Goal: Find specific page/section: Find specific page/section

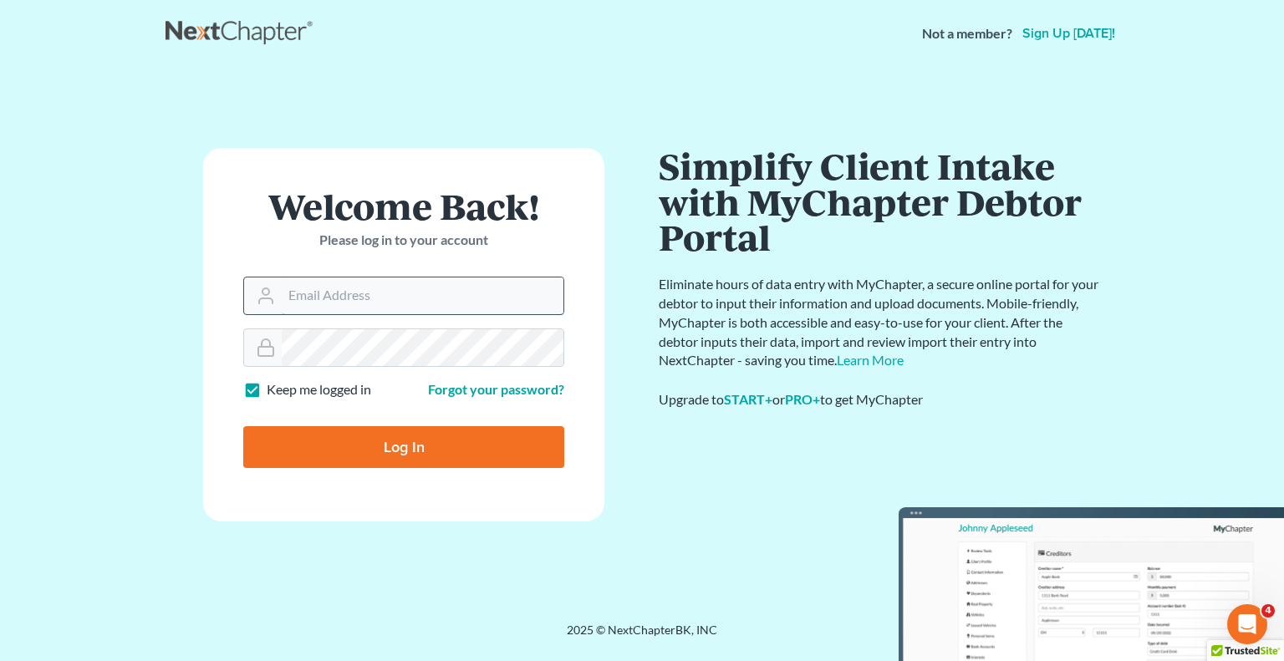
type input "bankruptcy@attorneydebtfighters.com"
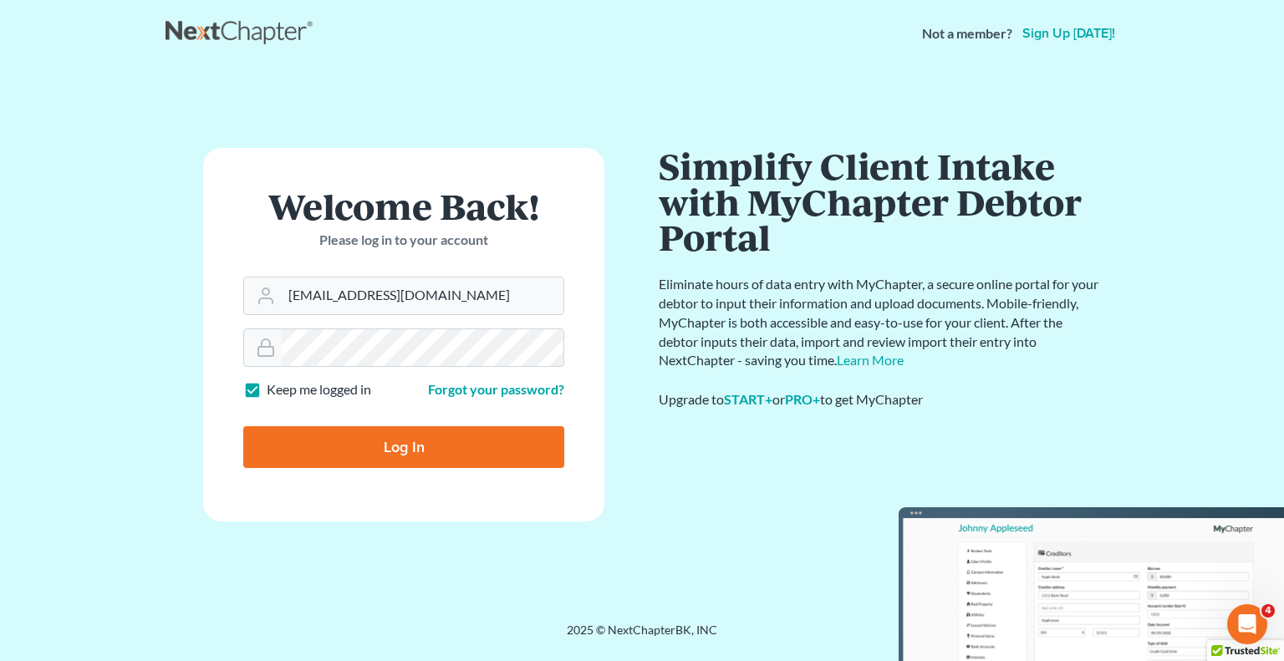
type input "Thinking..."
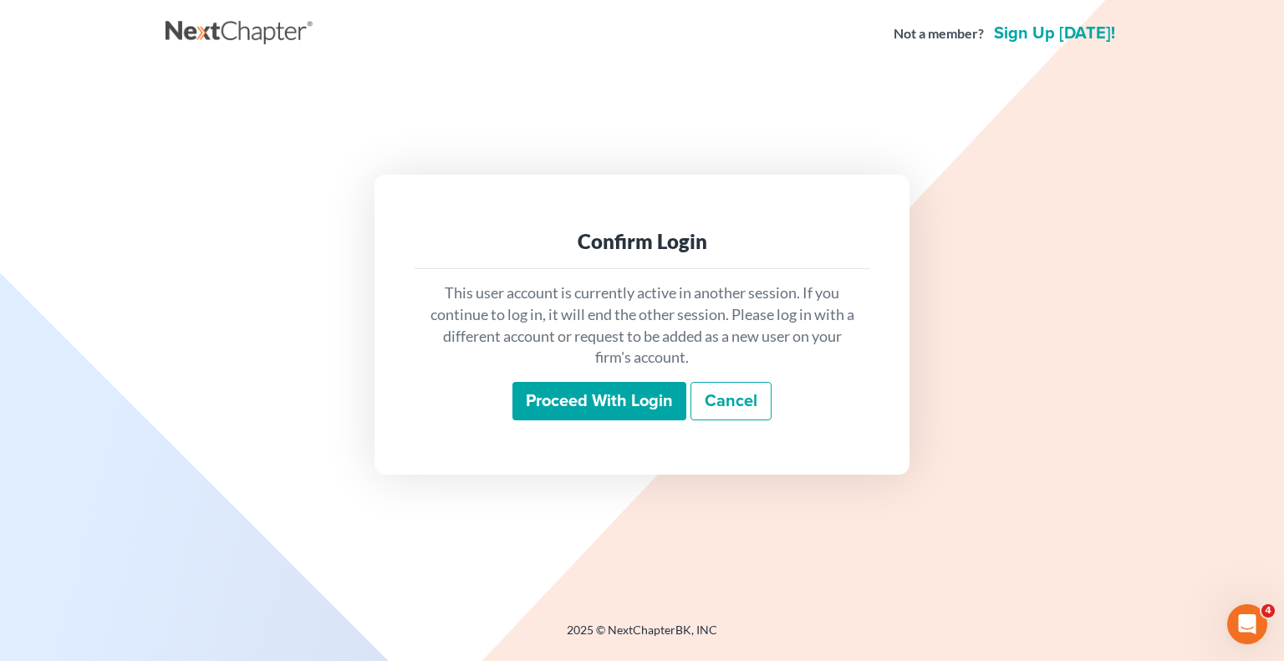
click at [553, 397] on input "Proceed with login" at bounding box center [599, 401] width 174 height 38
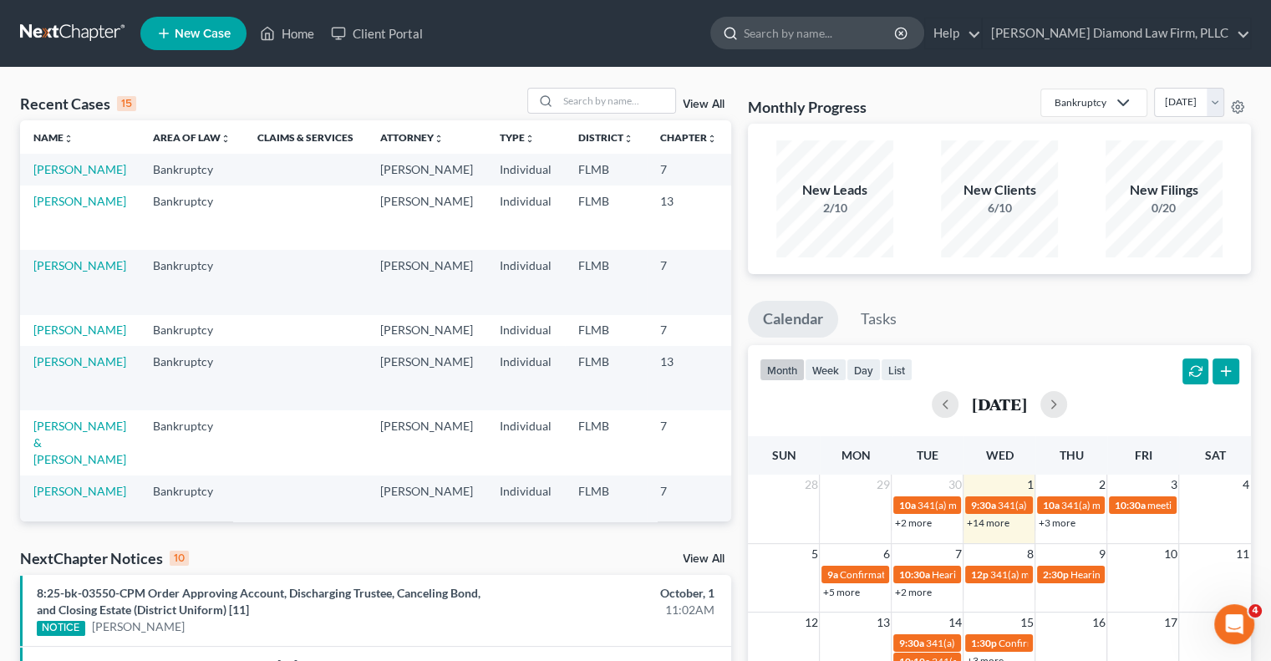
click at [862, 28] on input "search" at bounding box center [820, 33] width 153 height 31
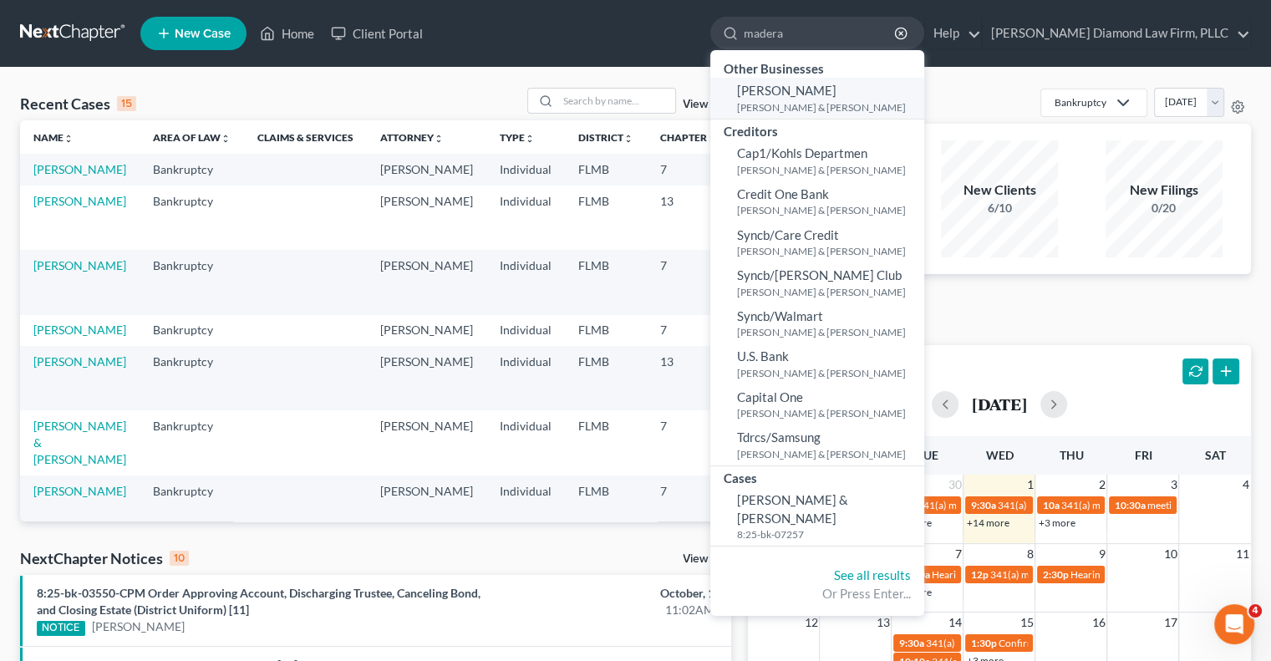
type input "madera"
click at [837, 89] on span "[PERSON_NAME]" at bounding box center [786, 90] width 99 height 15
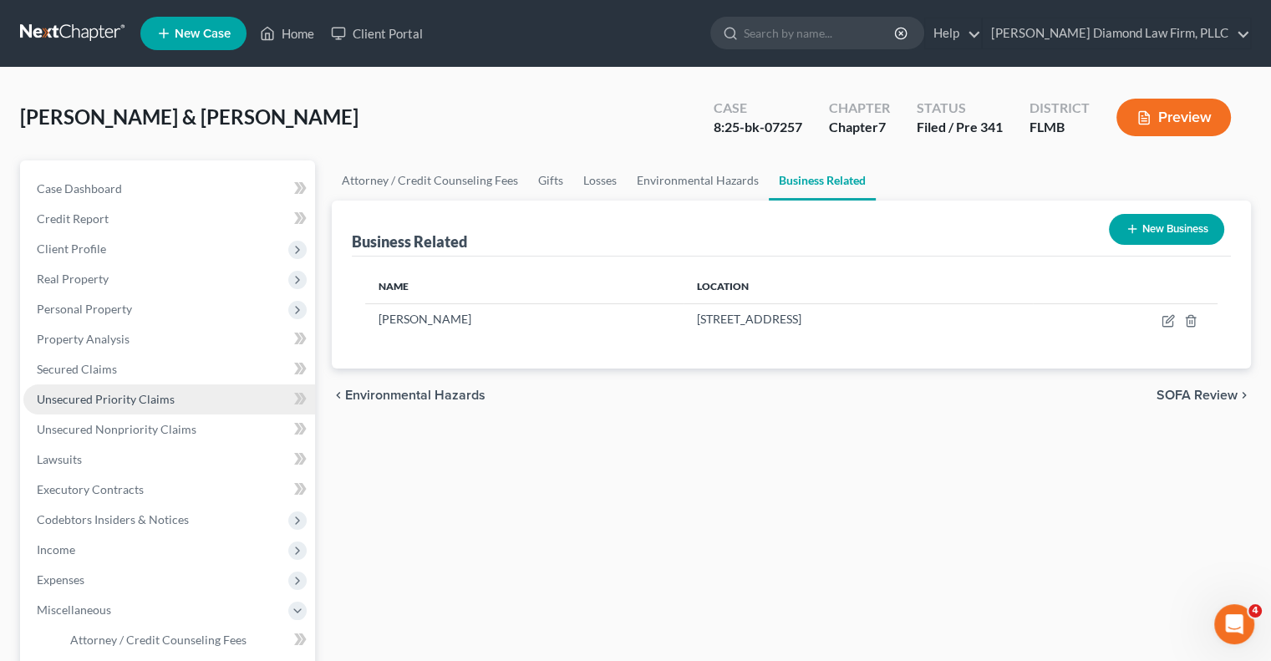
click at [100, 399] on span "Unsecured Priority Claims" at bounding box center [106, 399] width 138 height 14
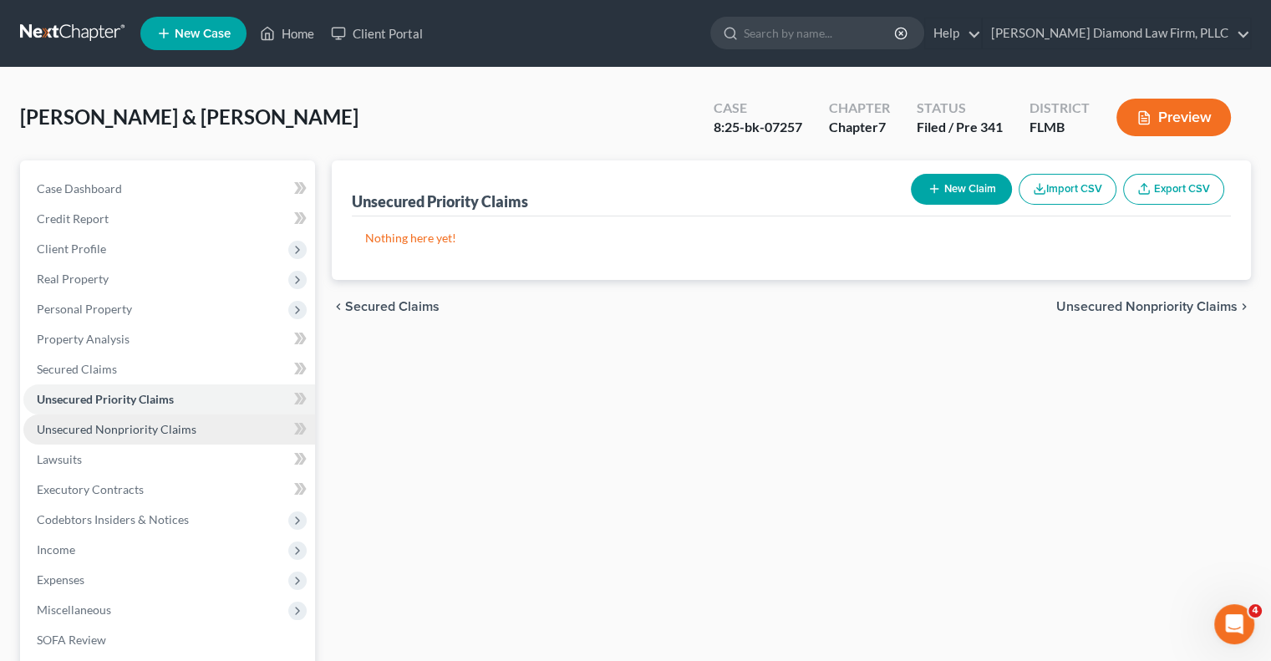
click at [59, 430] on span "Unsecured Nonpriority Claims" at bounding box center [117, 429] width 160 height 14
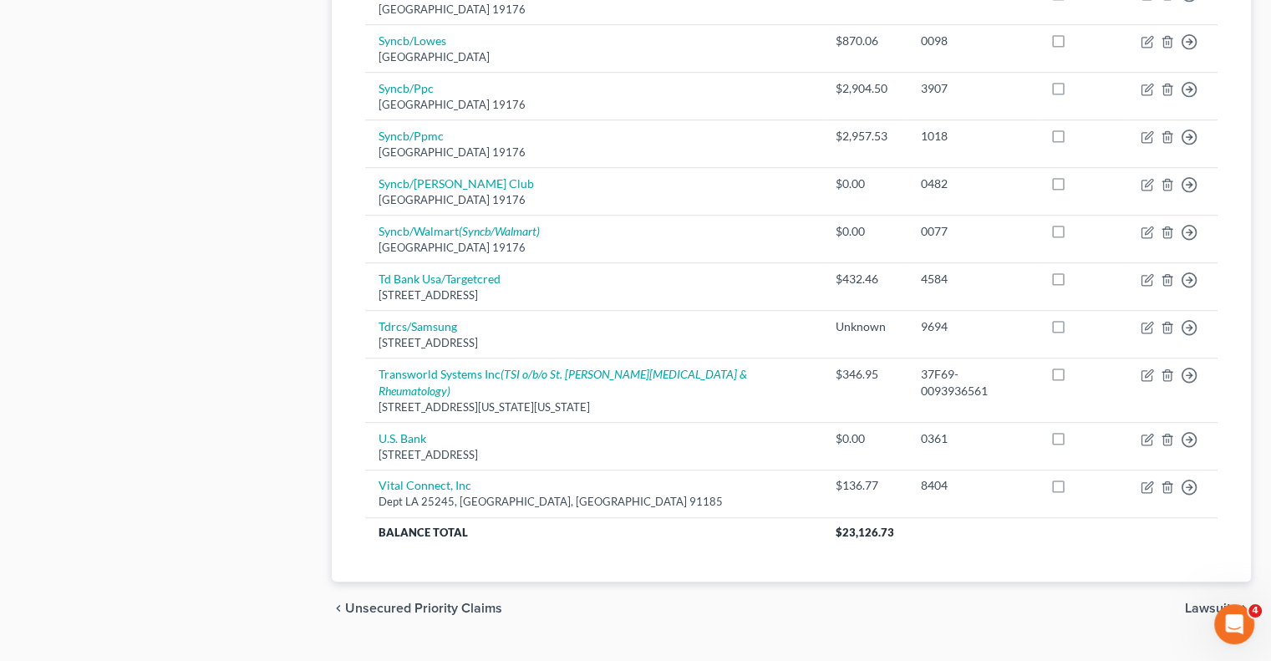
scroll to position [1116, 0]
